Goal: Task Accomplishment & Management: Manage account settings

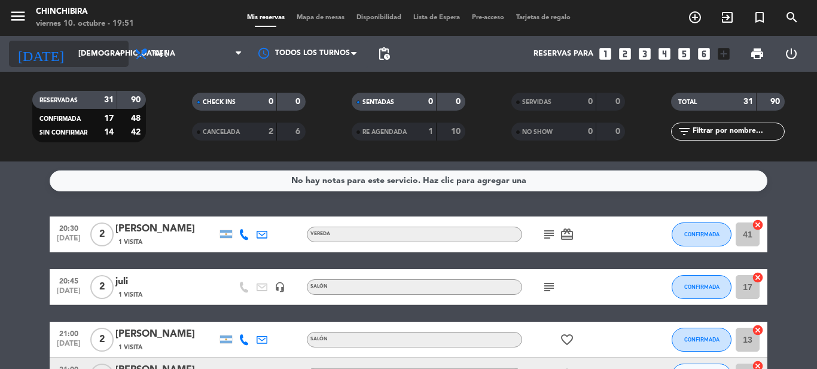
click at [100, 59] on input "[DEMOGRAPHIC_DATA] [DATE]" at bounding box center [122, 54] width 101 height 20
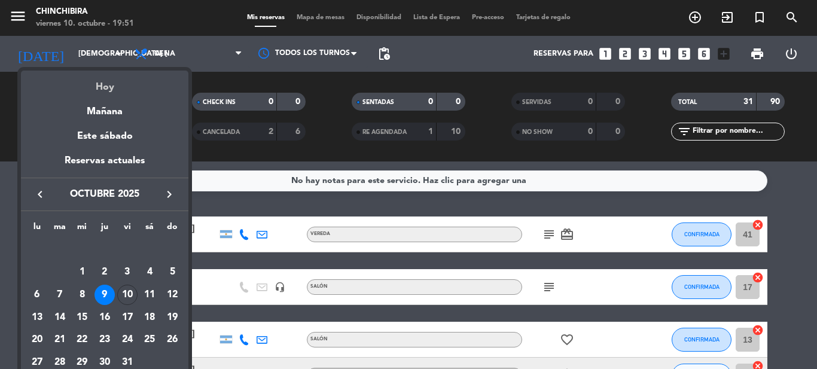
click at [104, 83] on div "Hoy" at bounding box center [104, 83] width 167 height 25
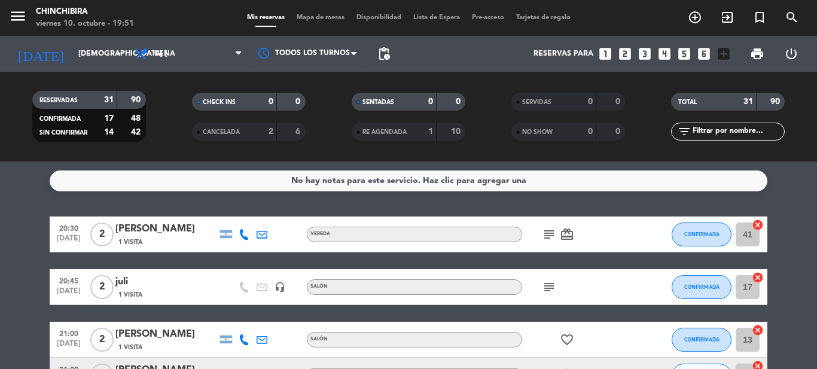
type input "vie. [DATE]"
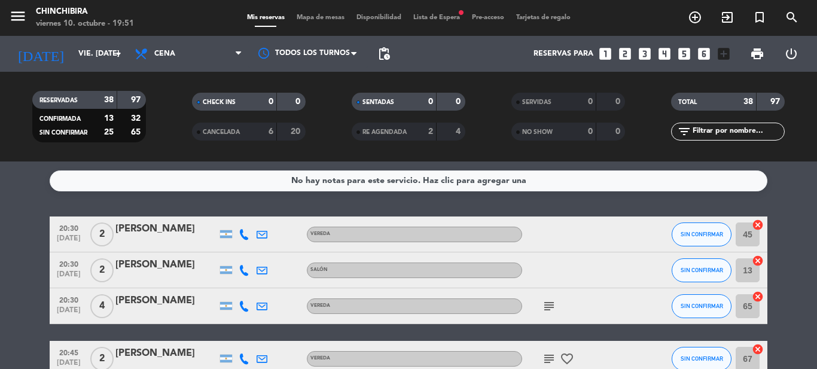
click at [446, 19] on span "Lista de Espera fiber_manual_record" at bounding box center [436, 17] width 59 height 7
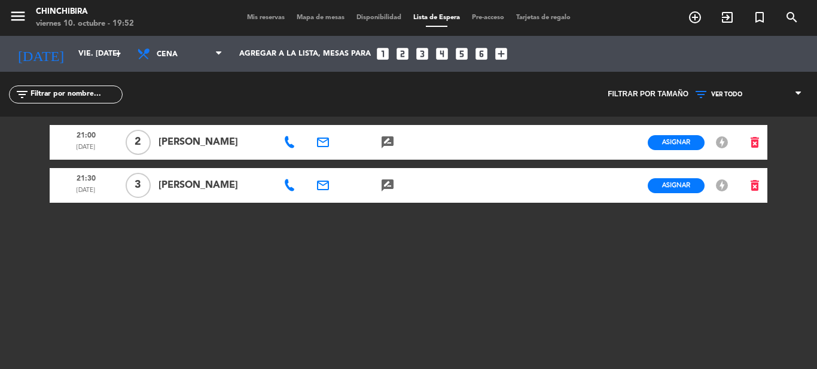
click at [270, 17] on span "Mis reservas" at bounding box center [266, 17] width 50 height 7
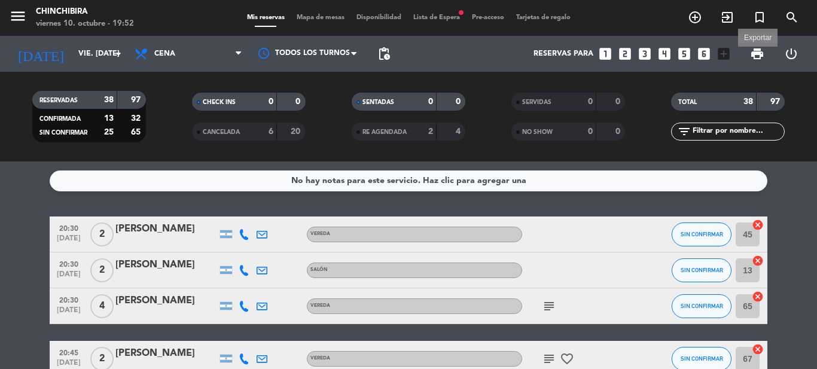
click at [758, 53] on span "print" at bounding box center [757, 54] width 14 height 14
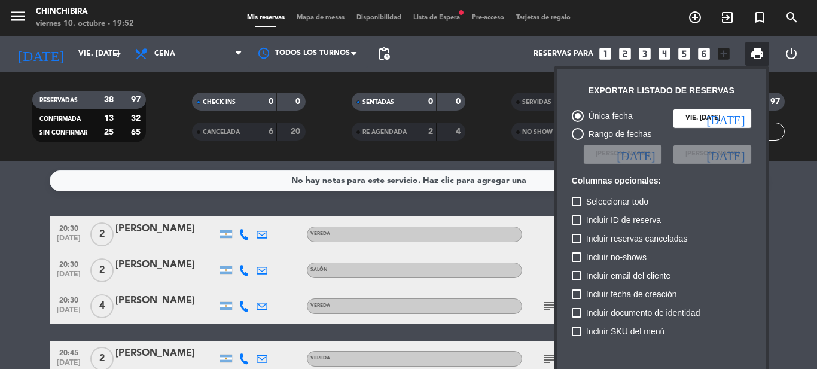
scroll to position [73, 0]
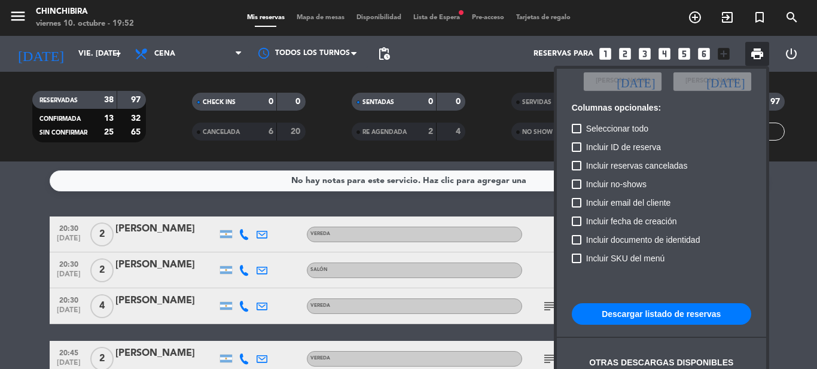
click at [653, 309] on button "Descargar listado de reservas" at bounding box center [661, 314] width 179 height 22
